Goal: Find specific page/section: Find specific page/section

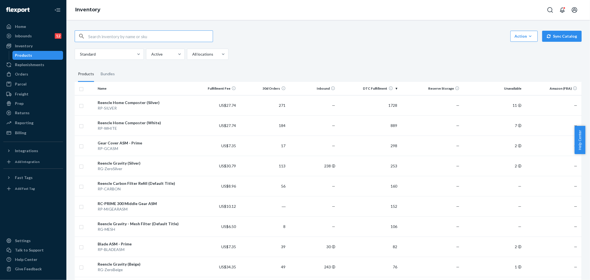
click at [140, 35] on input "text" at bounding box center [150, 36] width 124 height 11
type input "chamber"
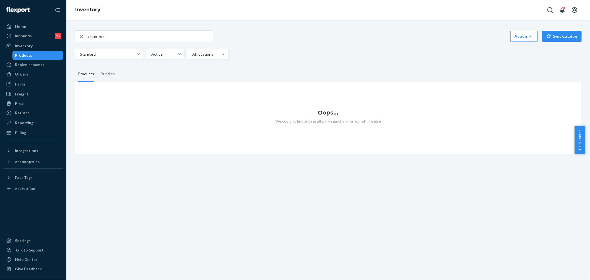
click at [147, 32] on input "chamber" at bounding box center [150, 36] width 124 height 11
click at [128, 38] on input "chamber" at bounding box center [150, 36] width 124 height 11
click at [334, 189] on div "chamber Action Create product Create bundle Bulk create products Bulk update pr…" at bounding box center [328, 150] width 524 height 260
drag, startPoint x: 278, startPoint y: 56, endPoint x: 140, endPoint y: 12, distance: 144.8
click at [278, 56] on div "Standard Active All locations" at bounding box center [326, 54] width 503 height 11
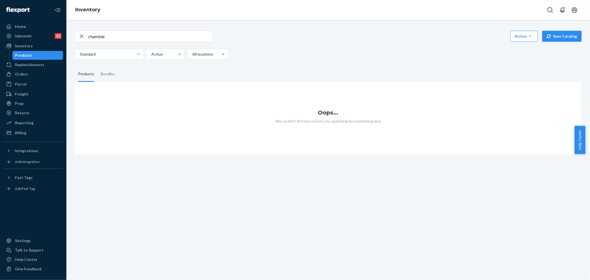
click at [133, 39] on input "chamber" at bounding box center [150, 36] width 124 height 11
